Goal: Navigation & Orientation: Find specific page/section

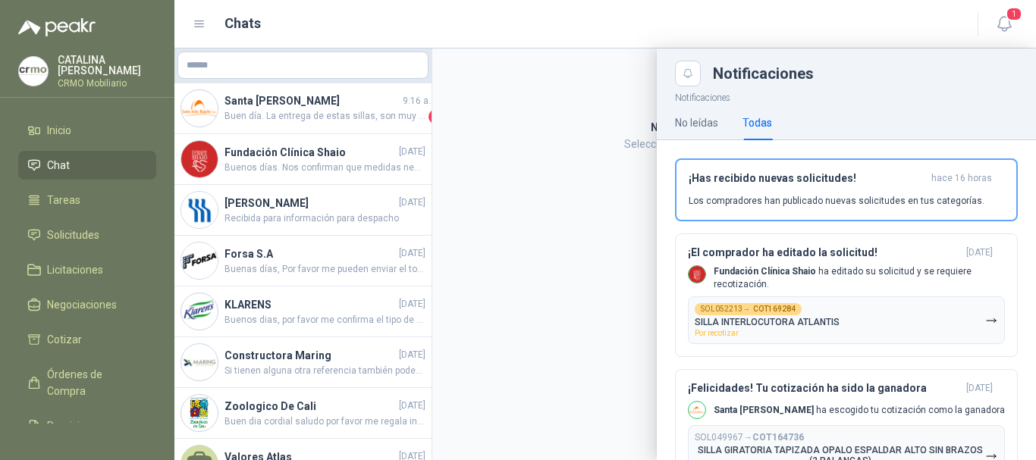
click at [59, 160] on span "Chat" at bounding box center [58, 165] width 23 height 17
click at [40, 124] on icon at bounding box center [34, 131] width 14 height 14
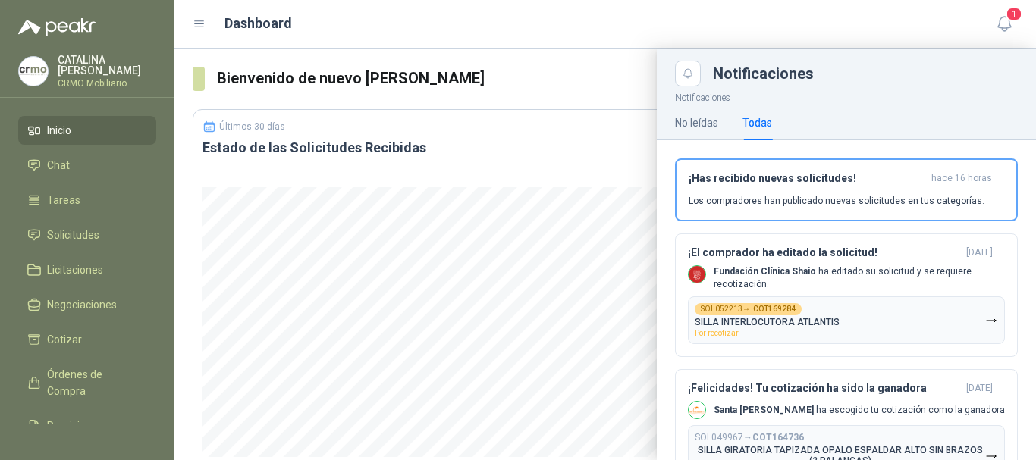
click at [881, 80] on div "Notificaciones" at bounding box center [865, 73] width 305 height 15
click at [998, 22] on icon "button" at bounding box center [1004, 23] width 19 height 19
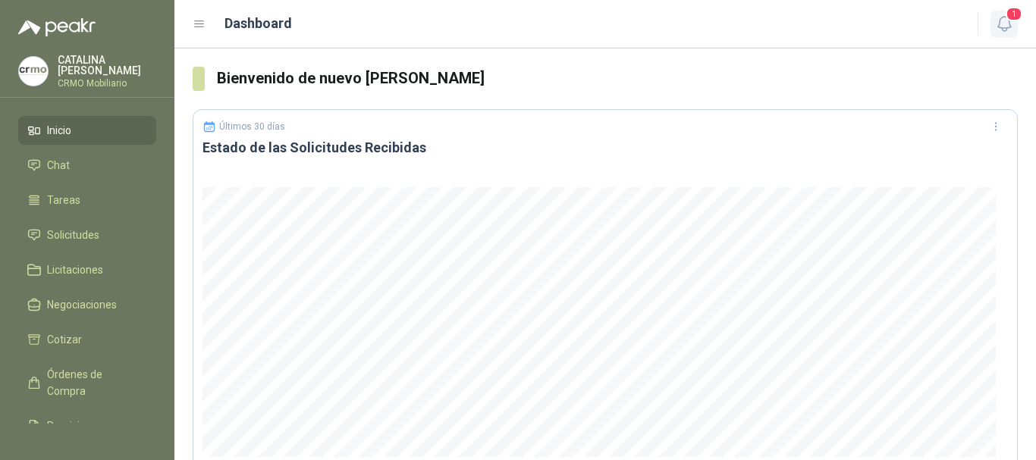
click at [1001, 24] on icon "button" at bounding box center [1004, 23] width 19 height 19
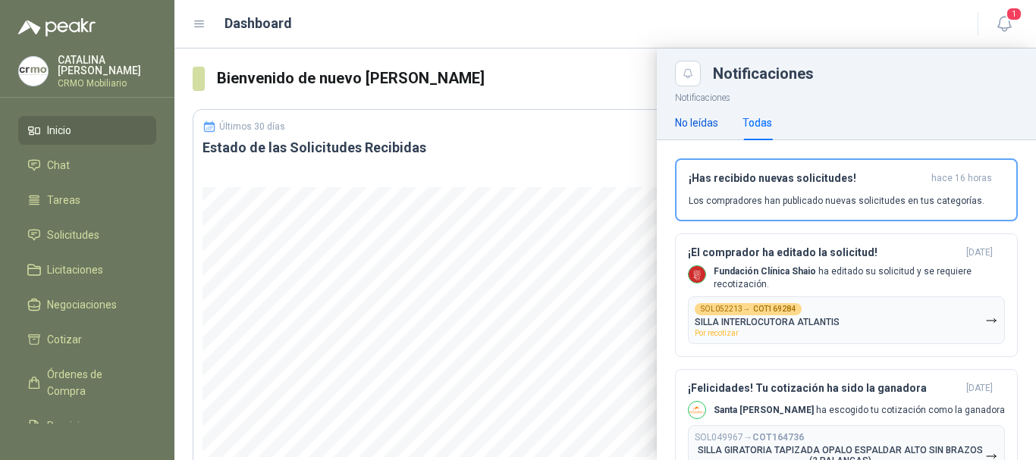
click at [696, 127] on div "No leídas" at bounding box center [696, 123] width 43 height 17
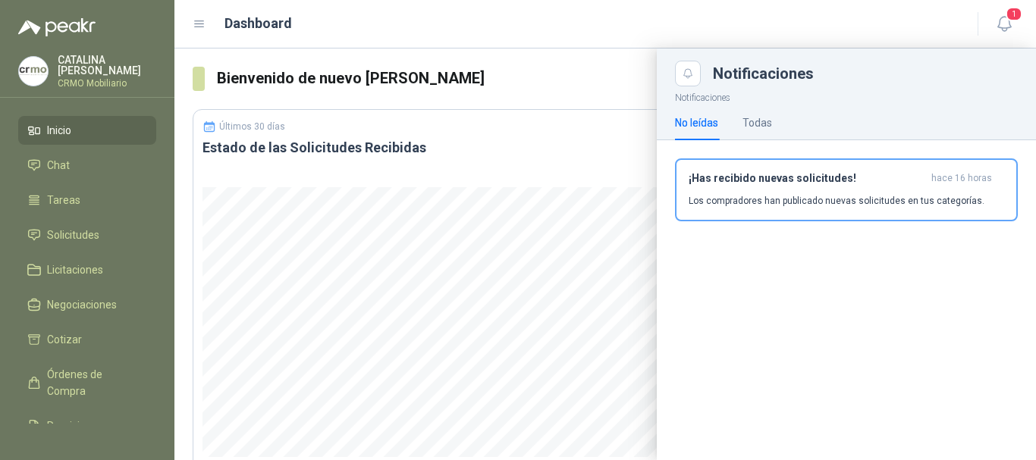
click at [774, 126] on div "No leídas Todas" at bounding box center [846, 122] width 343 height 35
click at [748, 122] on div "Todas" at bounding box center [758, 123] width 30 height 17
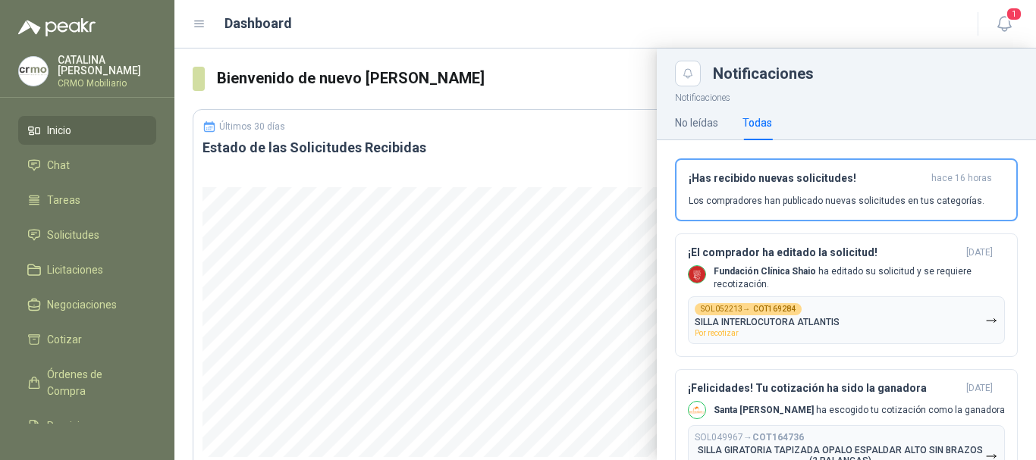
click at [759, 39] on header "Dashboard 1" at bounding box center [605, 24] width 862 height 49
